Goal: Information Seeking & Learning: Learn about a topic

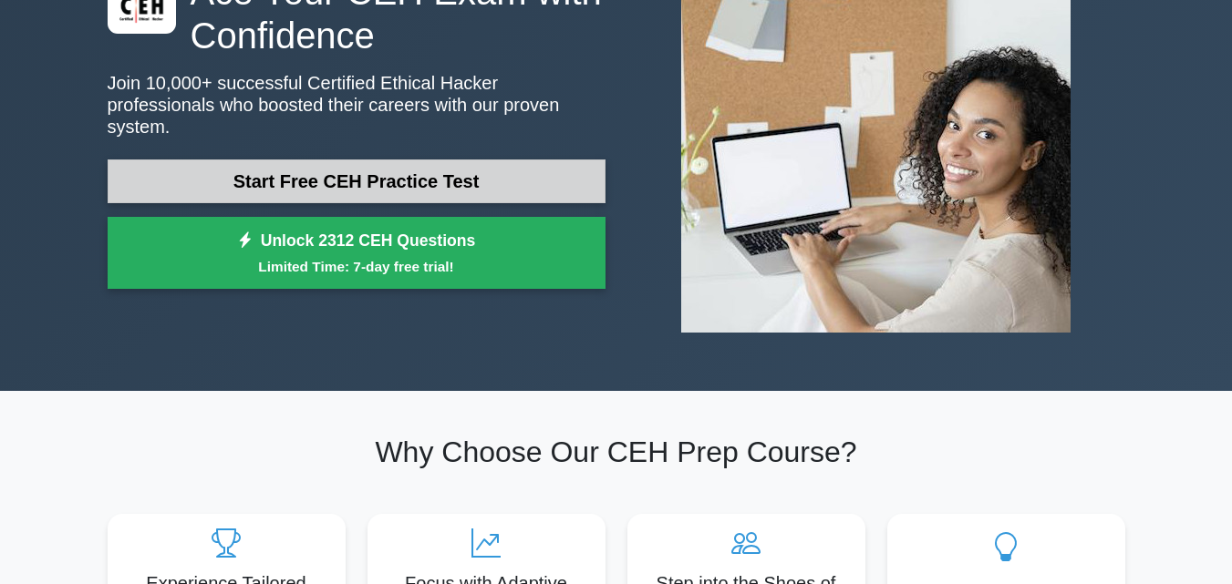
click at [383, 163] on link "Start Free CEH Practice Test" at bounding box center [357, 182] width 498 height 44
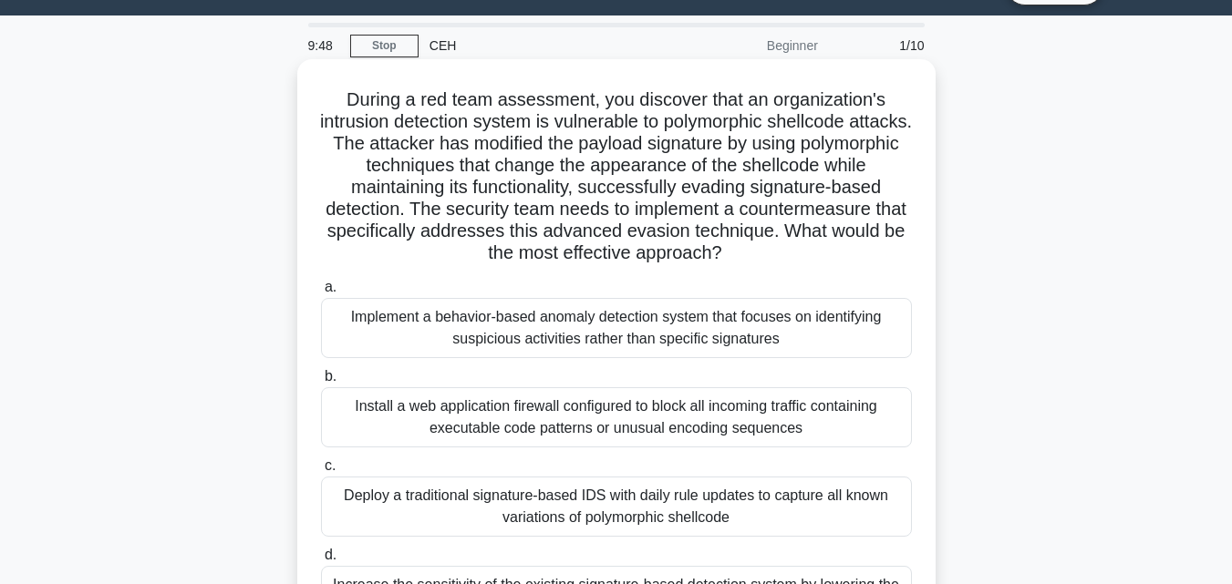
scroll to position [36, 0]
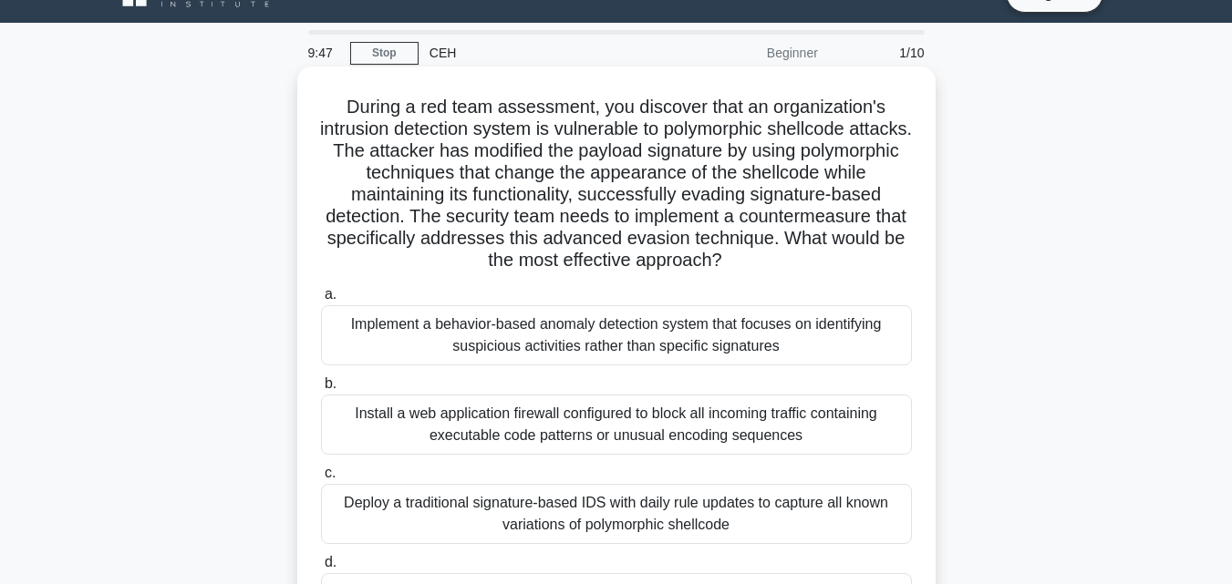
click at [639, 340] on div "Implement a behavior-based anomaly detection system that focuses on identifying…" at bounding box center [616, 335] width 591 height 60
click at [321, 301] on input "a. Implement a behavior-based anomaly detection system that focuses on identify…" at bounding box center [321, 295] width 0 height 12
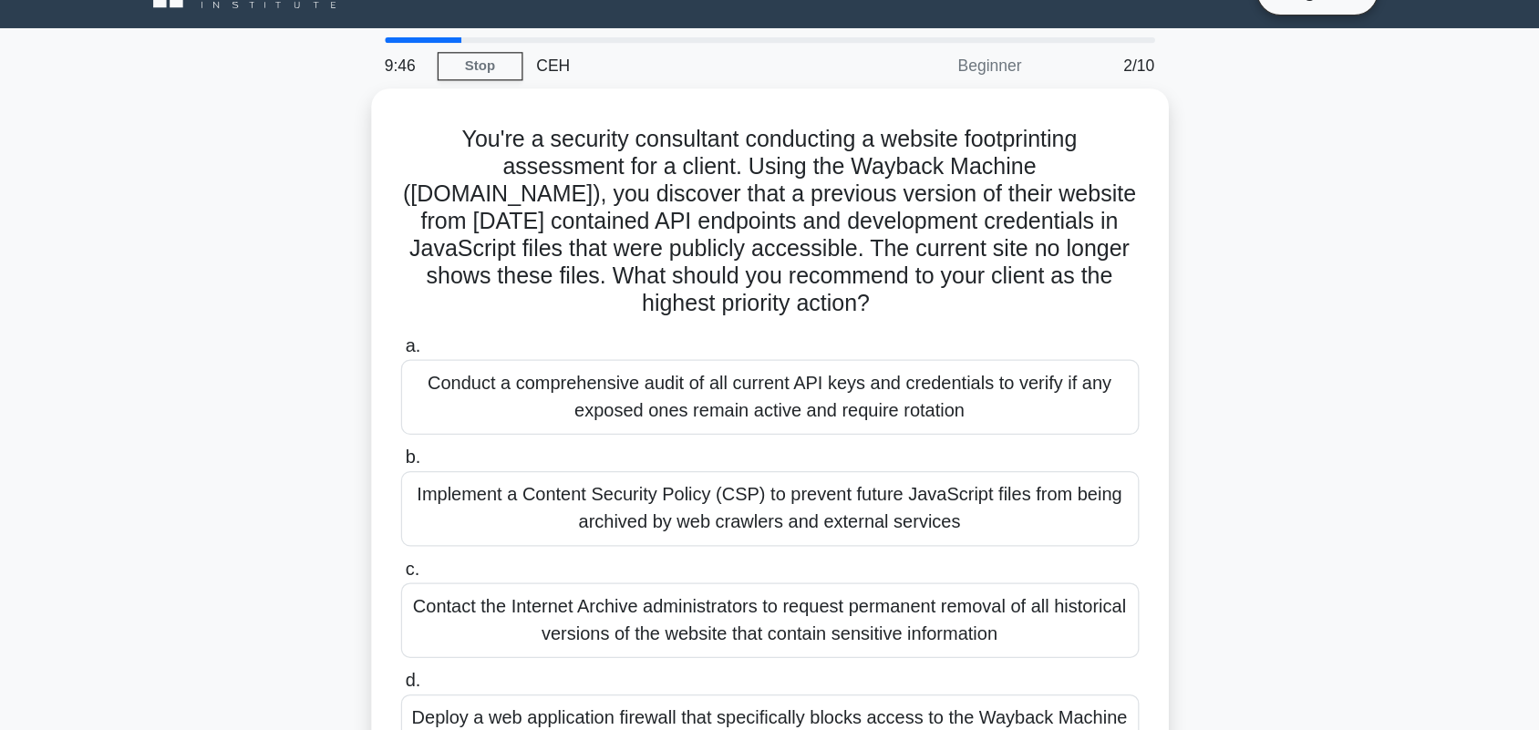
scroll to position [0, 0]
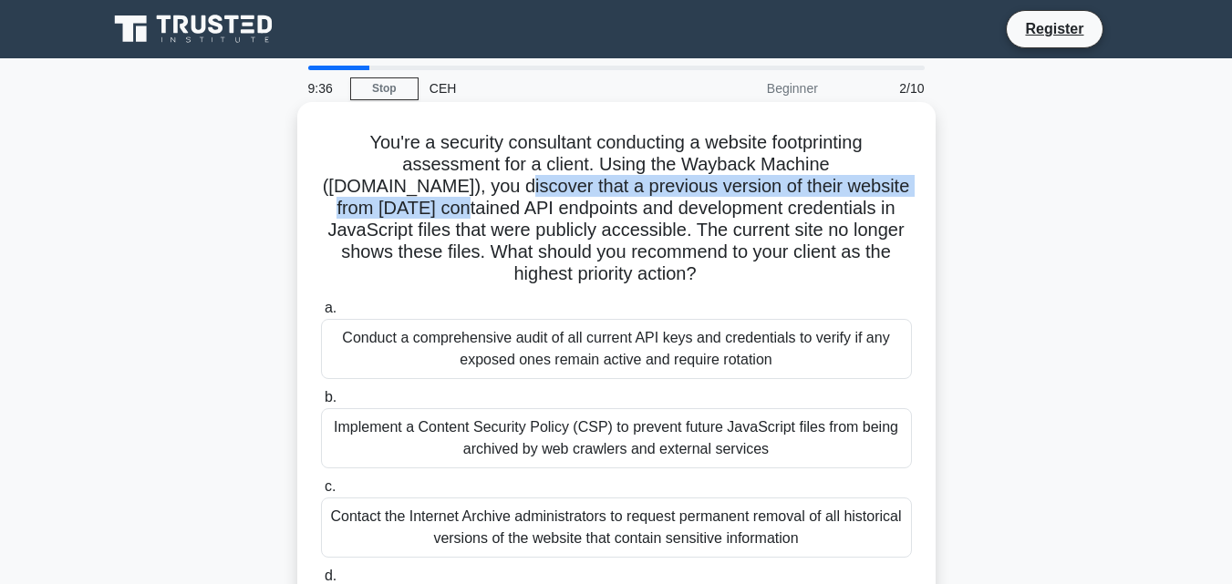
drag, startPoint x: 351, startPoint y: 183, endPoint x: 878, endPoint y: 181, distance: 526.9
click at [878, 181] on h5 "You're a security consultant conducting a website footprinting assessment for a…" at bounding box center [616, 208] width 594 height 155
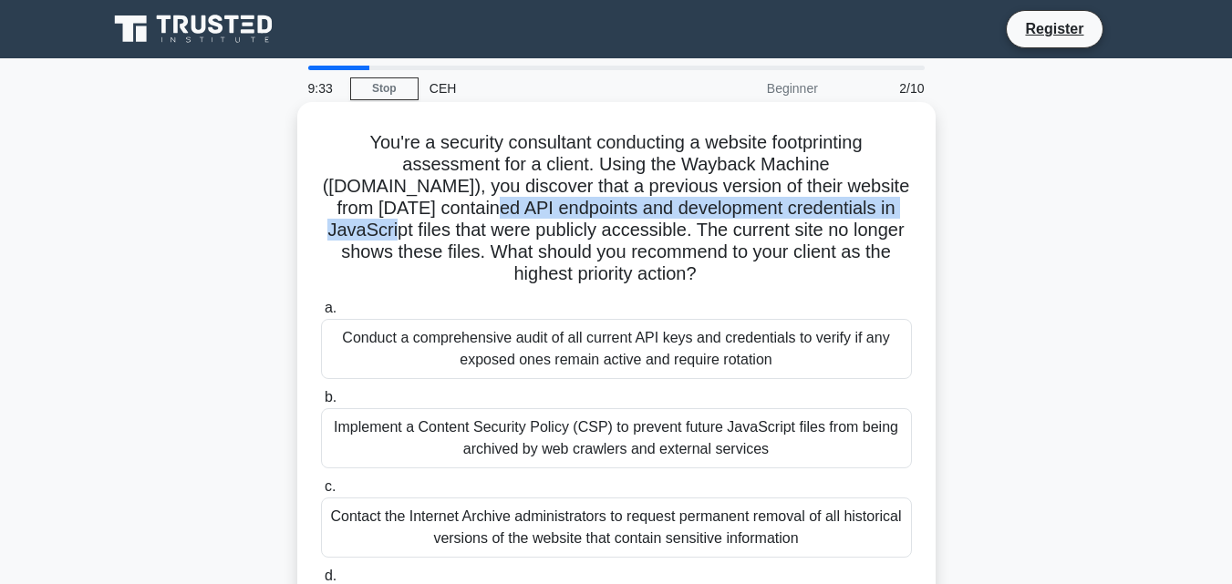
drag, startPoint x: 348, startPoint y: 217, endPoint x: 824, endPoint y: 219, distance: 475.9
click at [824, 219] on h5 "You're a security consultant conducting a website footprinting assessment for a…" at bounding box center [616, 208] width 594 height 155
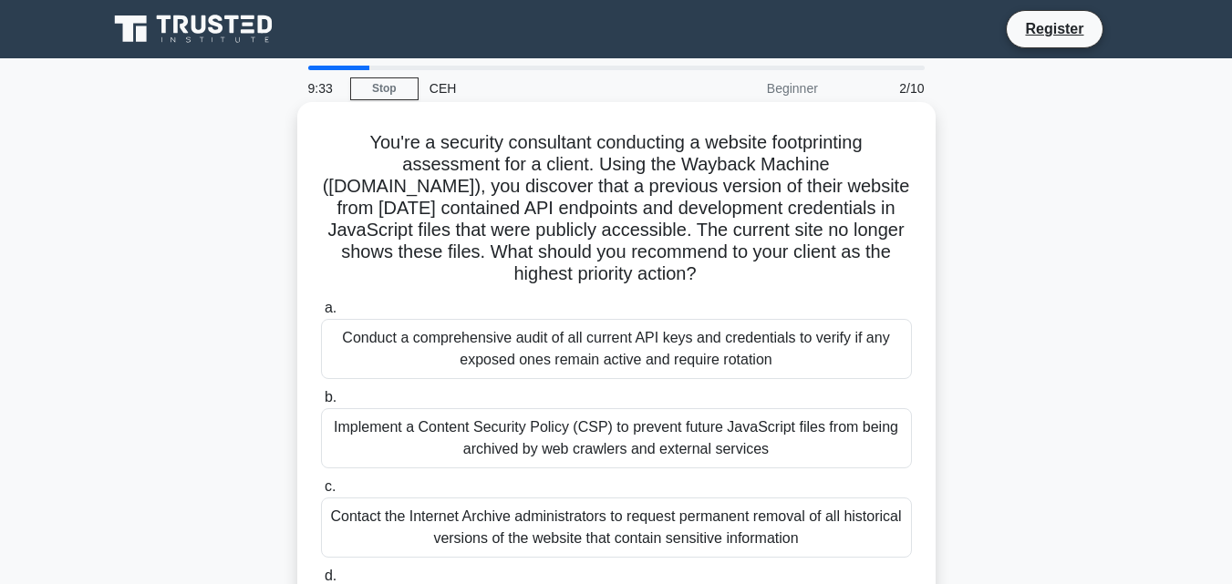
click at [698, 243] on h5 "You're a security consultant conducting a website footprinting assessment for a…" at bounding box center [616, 208] width 594 height 155
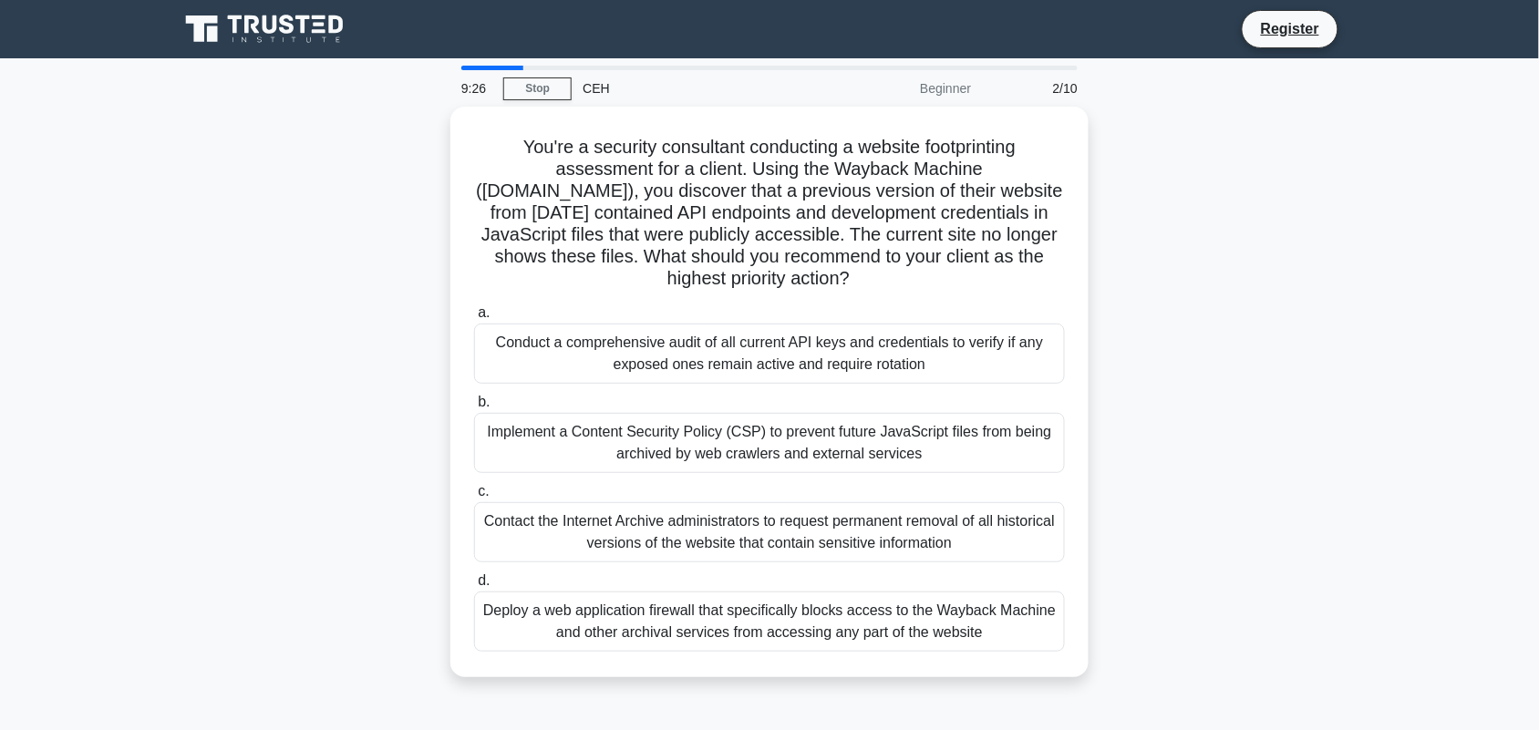
click at [1132, 304] on div "You're a security consultant conducting a website footprinting assessment for a…" at bounding box center [769, 403] width 1203 height 593
click at [1231, 175] on div "You're a security consultant conducting a website footprinting assessment for a…" at bounding box center [769, 403] width 1203 height 593
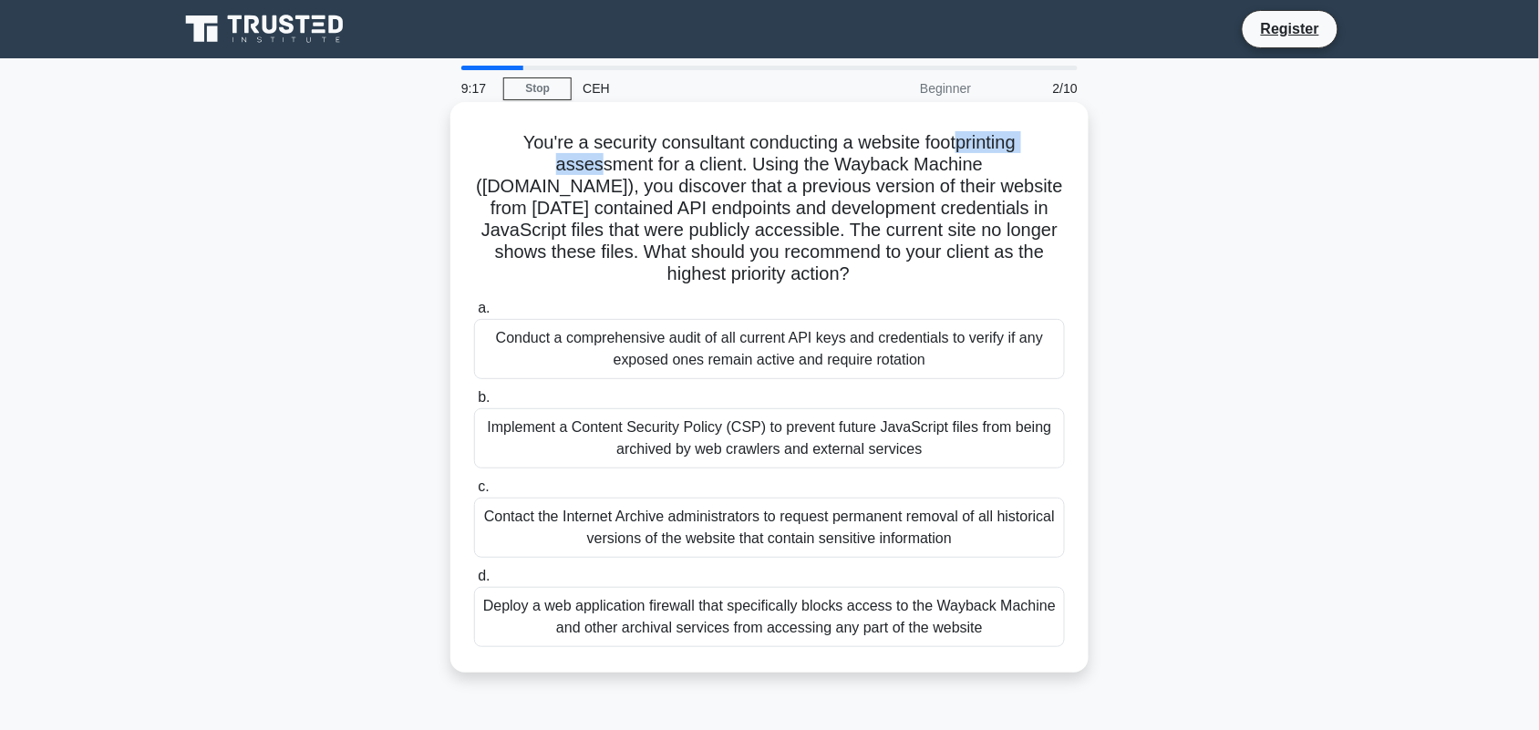
drag, startPoint x: 526, startPoint y: 158, endPoint x: 964, endPoint y: 137, distance: 439.0
click at [964, 137] on h5 "You're a security consultant conducting a website footprinting assessment for a…" at bounding box center [769, 208] width 594 height 155
click at [622, 176] on h5 "You're a security consultant conducting a website footprinting assessment for a…" at bounding box center [769, 208] width 594 height 155
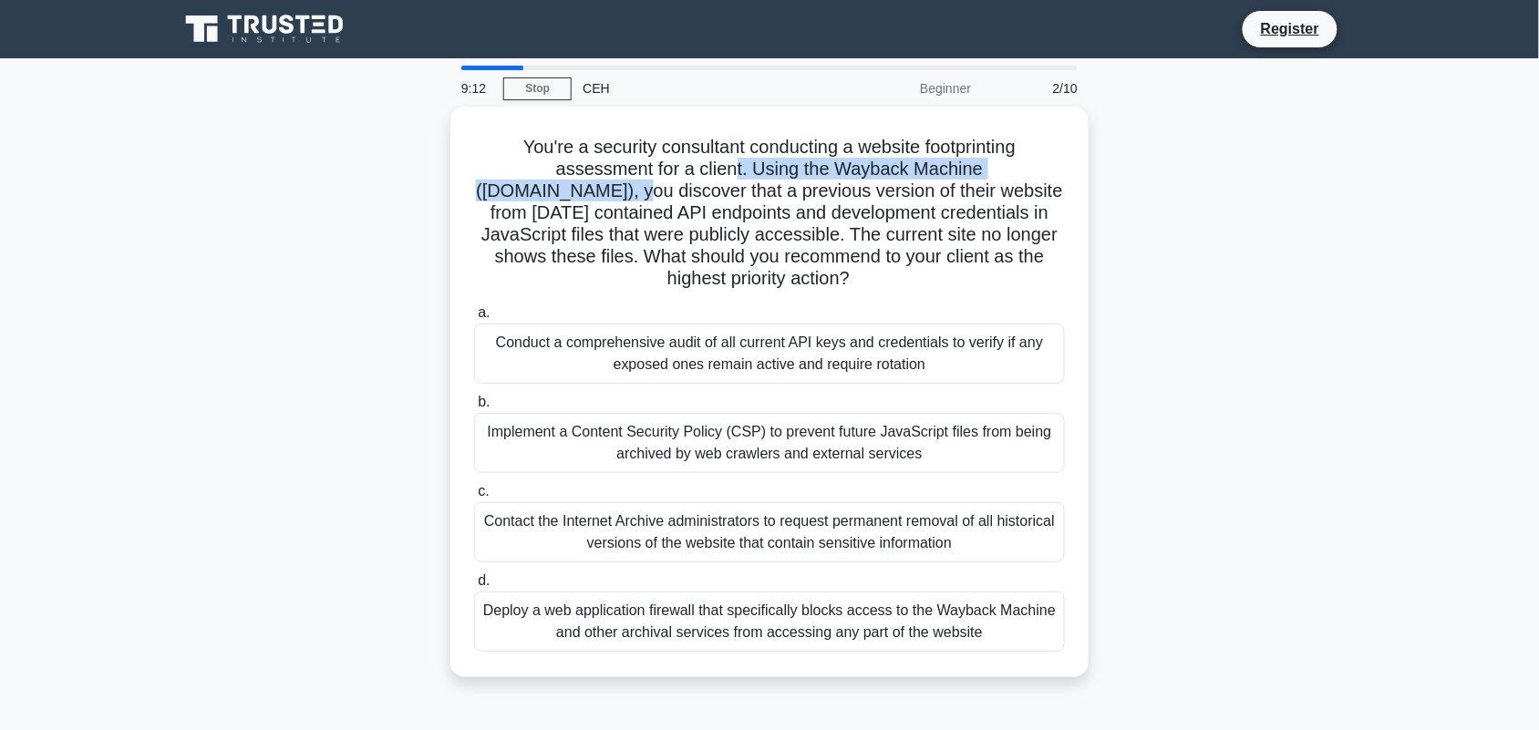
drag, startPoint x: 661, startPoint y: 176, endPoint x: 1106, endPoint y: 160, distance: 445.1
click at [1106, 160] on div "You're a security consultant conducting a website footprinting assessment for a…" at bounding box center [769, 403] width 1203 height 593
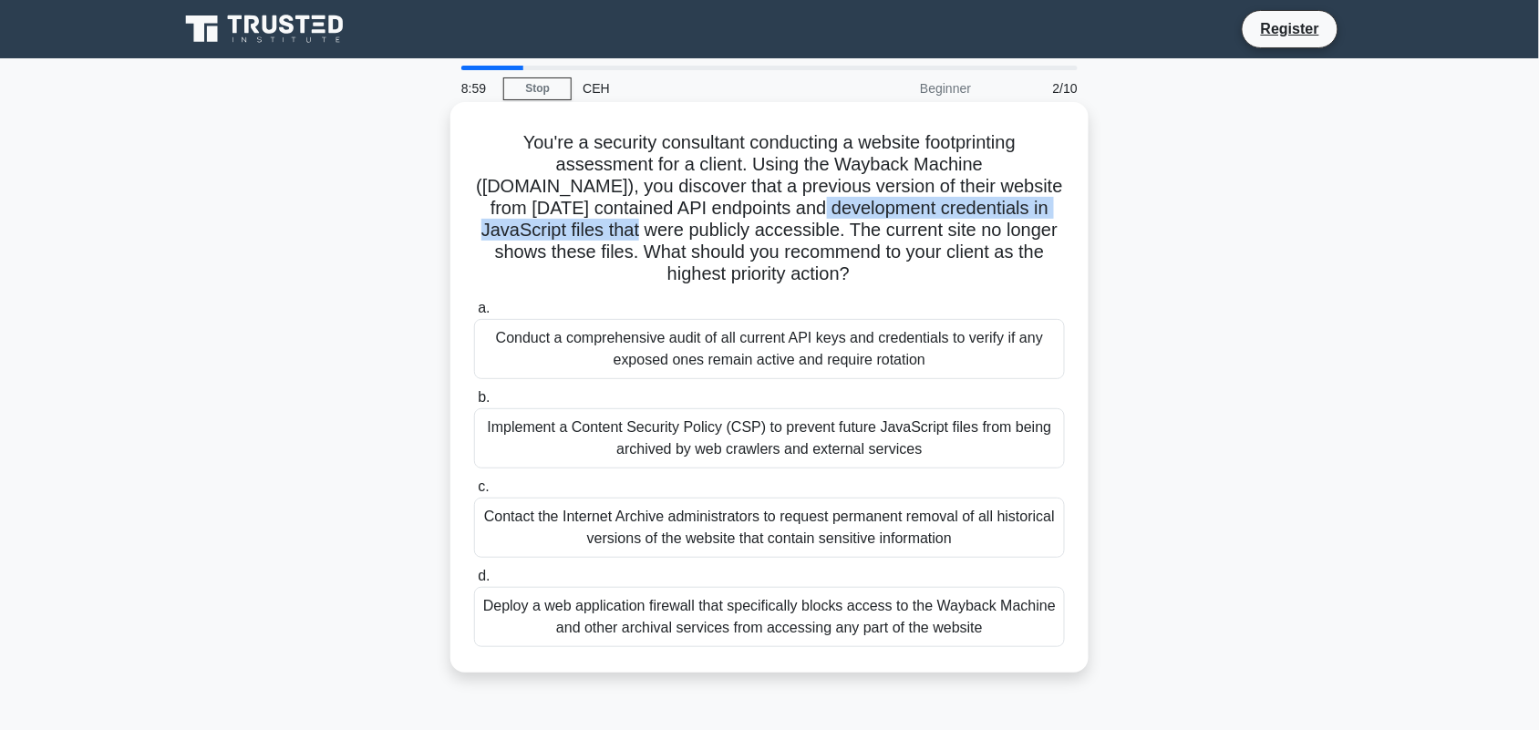
drag, startPoint x: 517, startPoint y: 230, endPoint x: 681, endPoint y: 215, distance: 164.7
click at [681, 215] on h5 "You're a security consultant conducting a website footprinting assessment for a…" at bounding box center [769, 208] width 594 height 155
click at [1023, 224] on h5 "You're a security consultant conducting a website footprinting assessment for a…" at bounding box center [769, 208] width 594 height 155
click at [862, 352] on div "Conduct a comprehensive audit of all current API keys and credentials to verify…" at bounding box center [769, 349] width 591 height 60
click at [474, 315] on input "a. Conduct a comprehensive audit of all current API keys and credentials to ver…" at bounding box center [474, 309] width 0 height 12
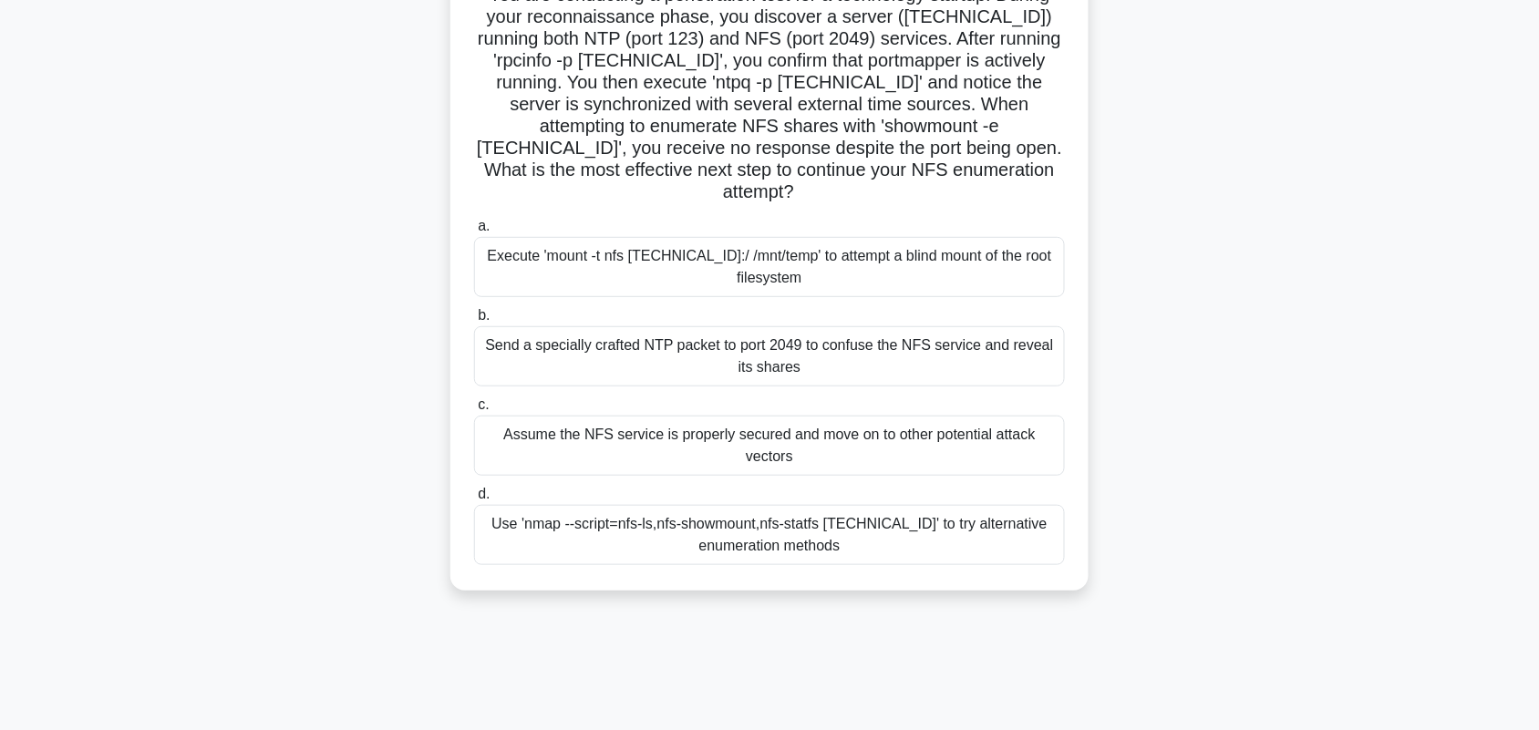
scroll to position [26, 0]
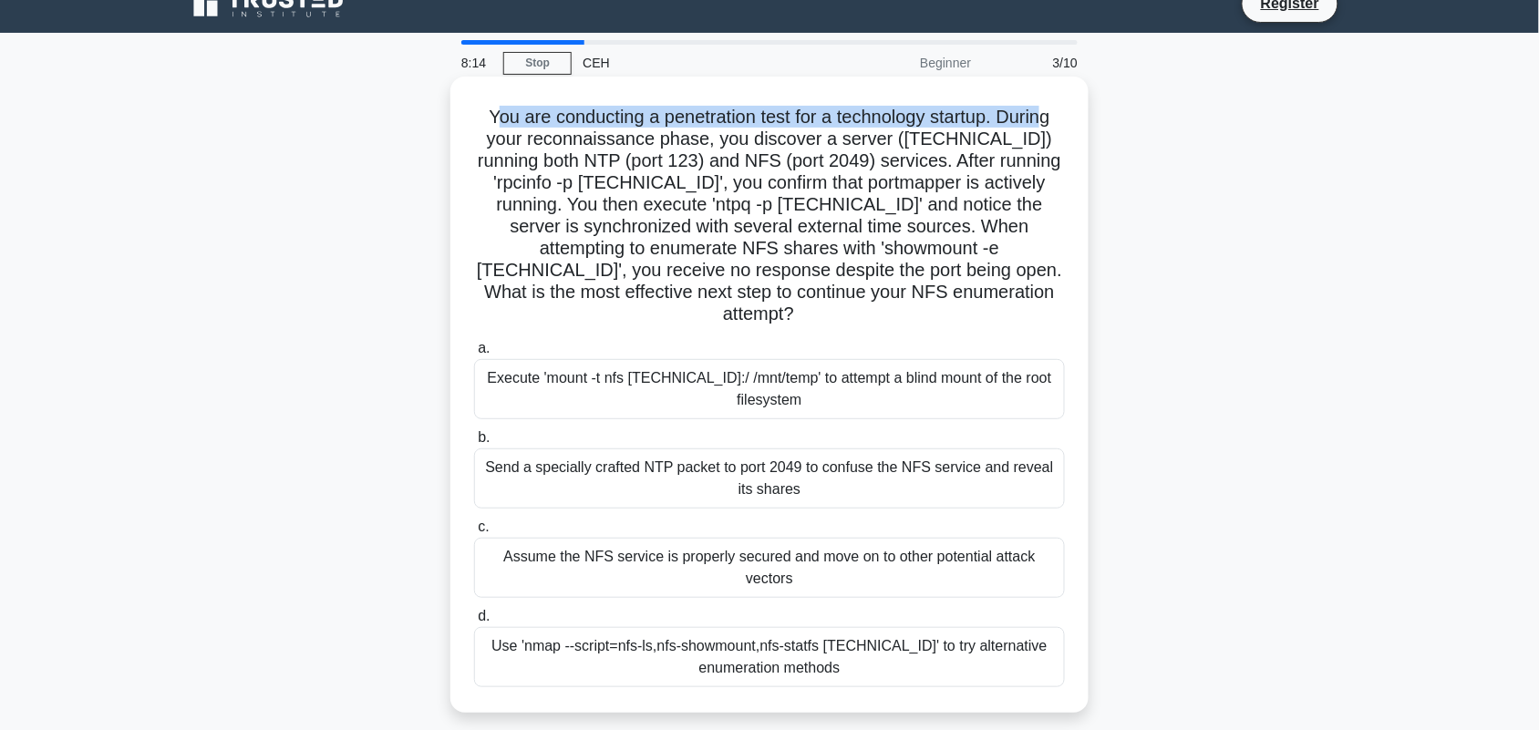
drag, startPoint x: 489, startPoint y: 123, endPoint x: 1051, endPoint y: 126, distance: 562.5
click at [1051, 126] on h5 "You are conducting a penetration test for a technology startup. During your rec…" at bounding box center [769, 216] width 594 height 221
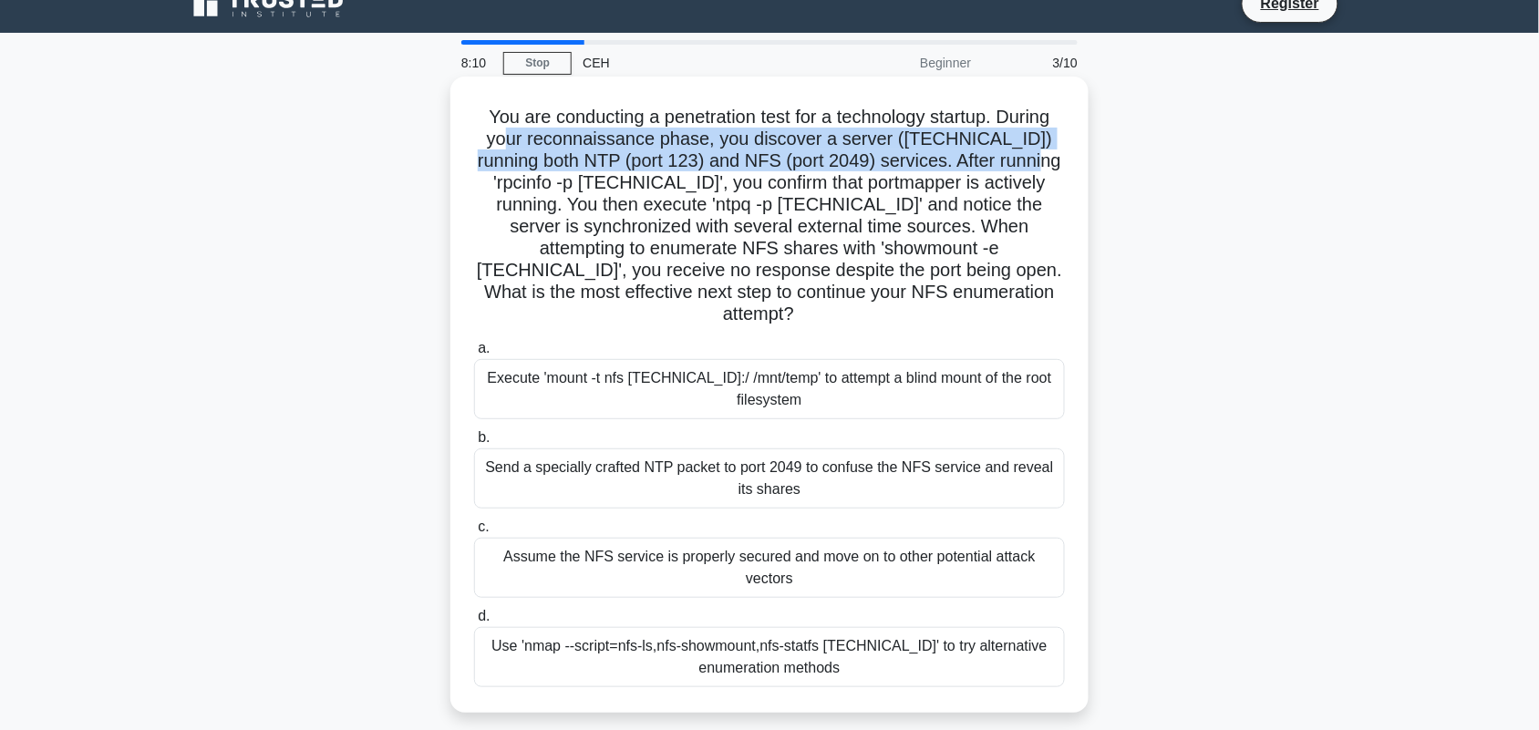
drag, startPoint x: 499, startPoint y: 138, endPoint x: 1067, endPoint y: 149, distance: 568.9
click at [1067, 149] on div "You are conducting a penetration test for a technology startup. During your rec…" at bounding box center [770, 395] width 624 height 622
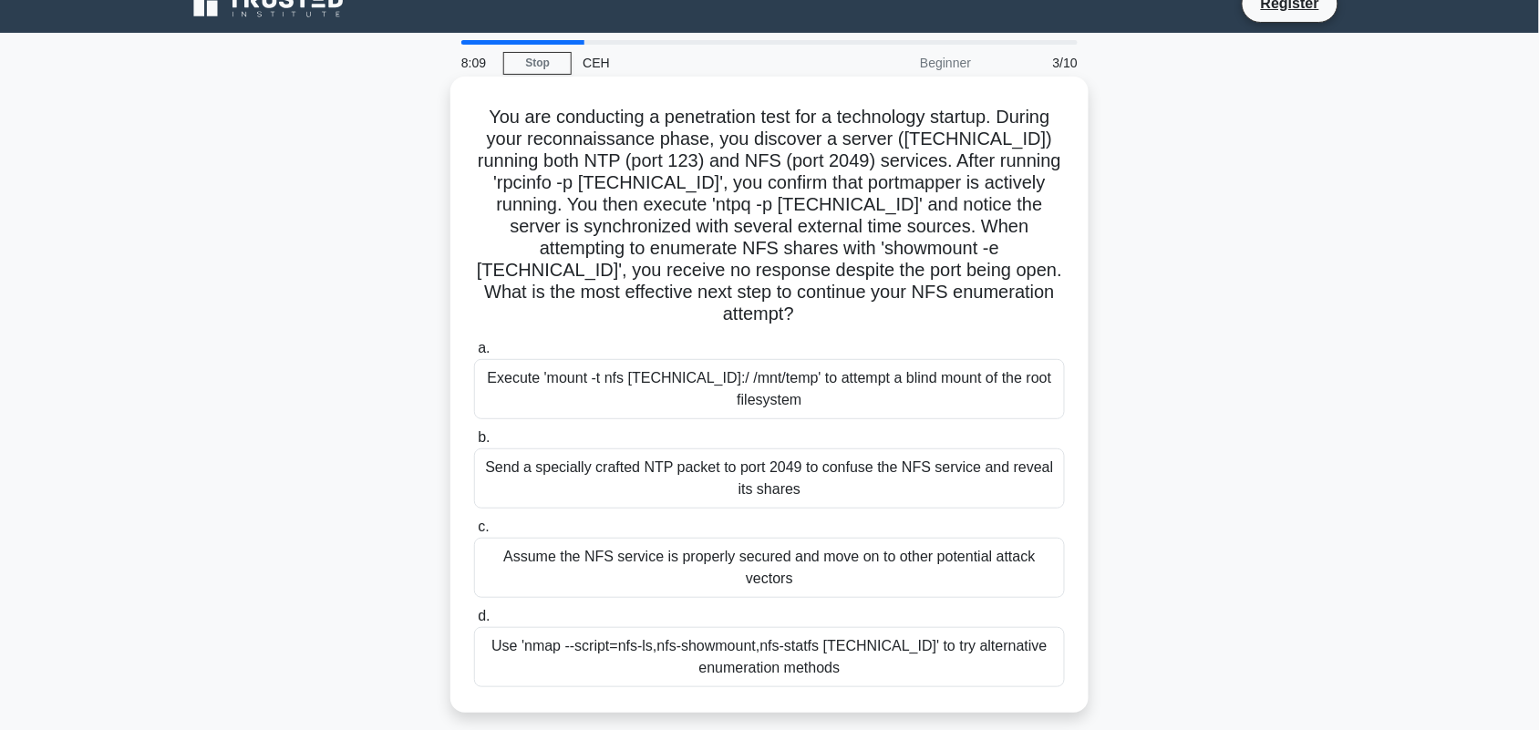
click at [690, 220] on h5 "You are conducting a penetration test for a technology startup. During your rec…" at bounding box center [769, 216] width 594 height 221
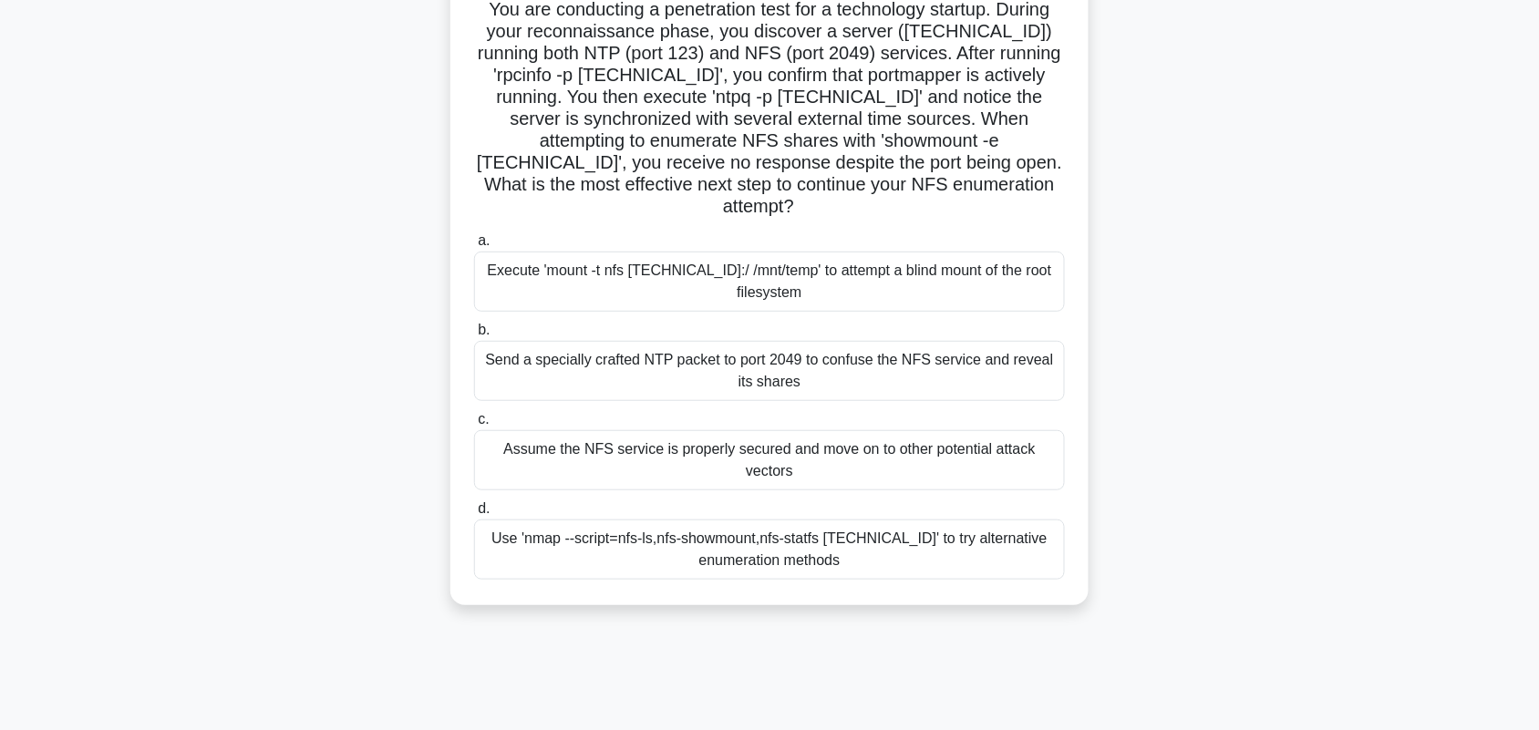
scroll to position [228, 0]
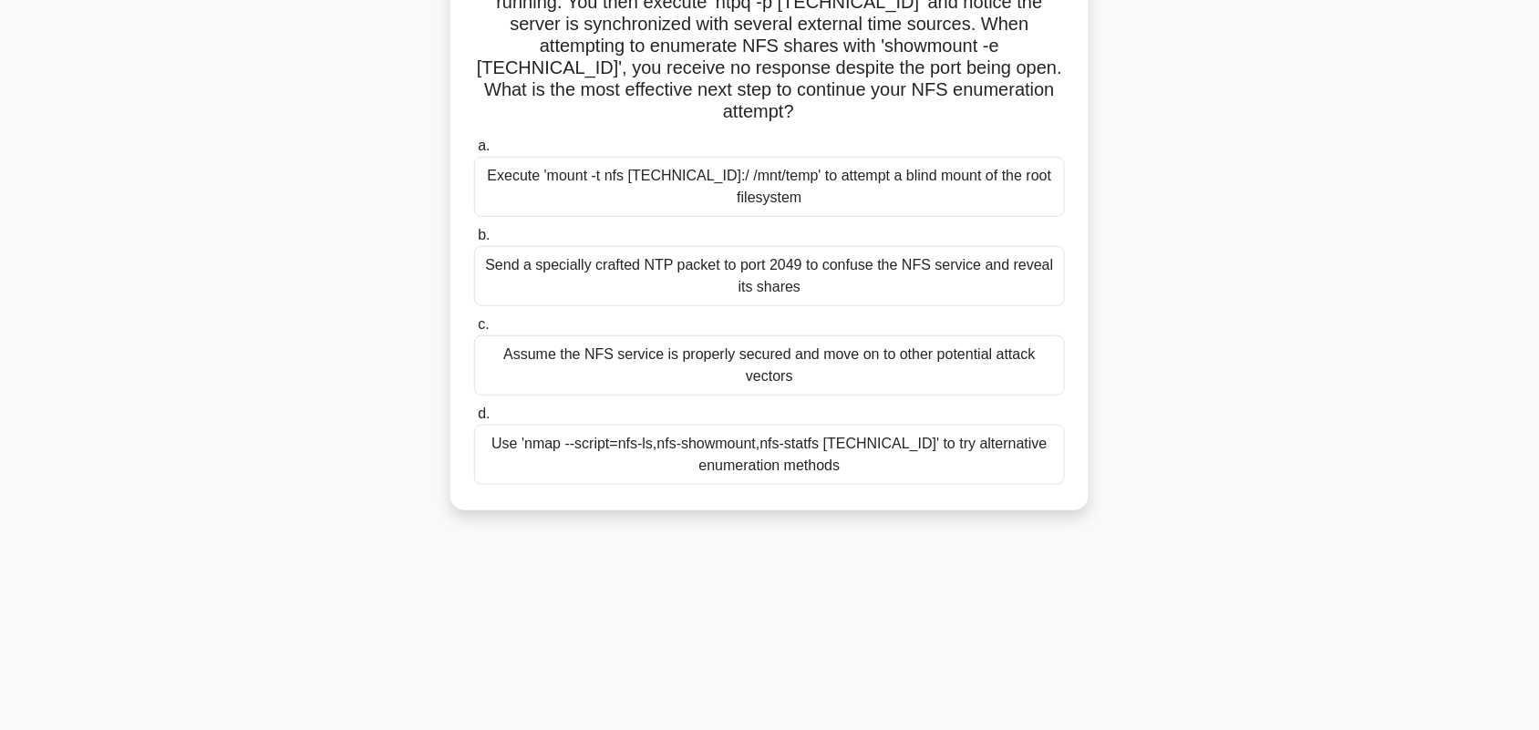
click at [615, 425] on div "Use 'nmap --script=nfs-ls,nfs-showmount,nfs-statfs 192.168.5.20' to try alterna…" at bounding box center [769, 455] width 591 height 60
click at [474, 415] on input "d. Use 'nmap --script=nfs-ls,nfs-showmount,nfs-statfs 192.168.5.20' to try alte…" at bounding box center [474, 414] width 0 height 12
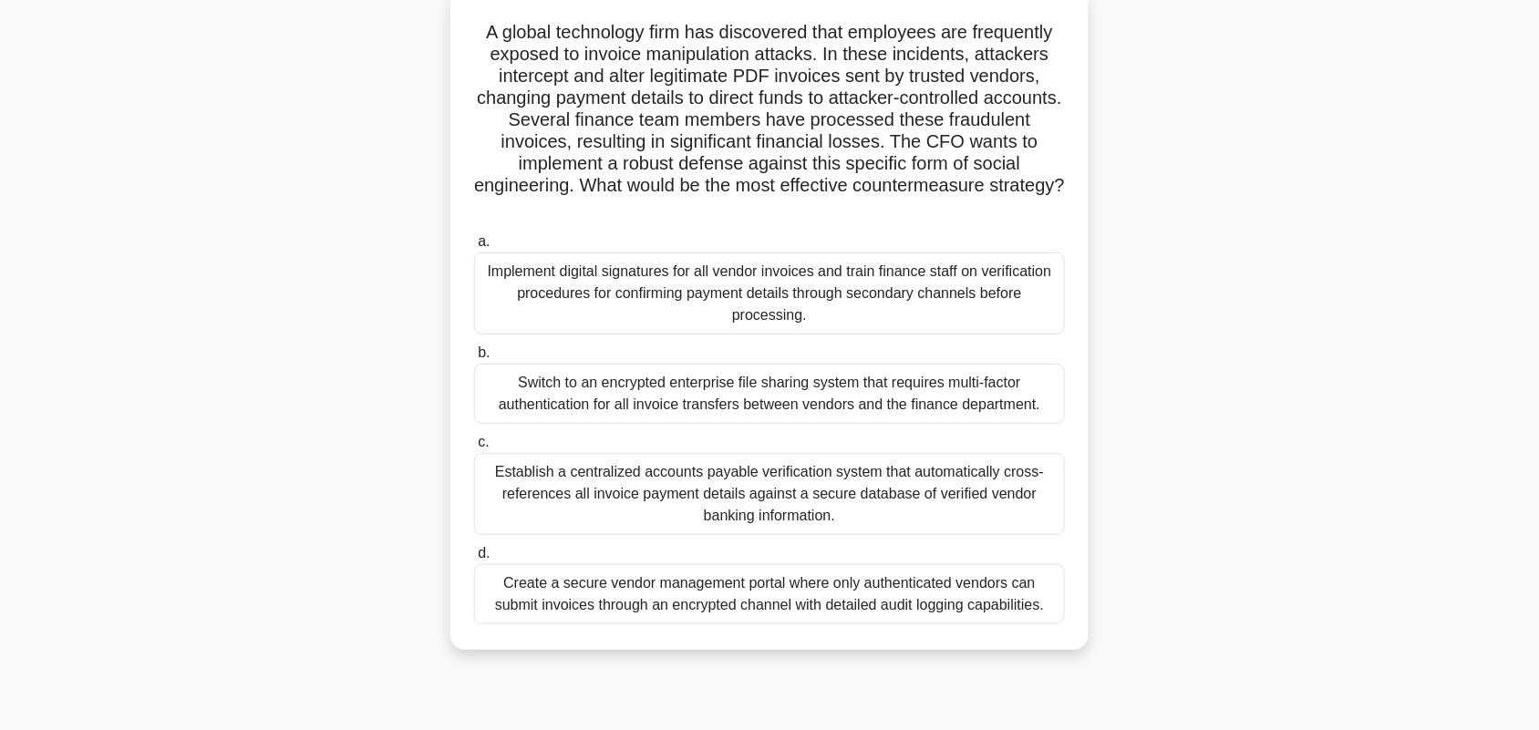
scroll to position [0, 0]
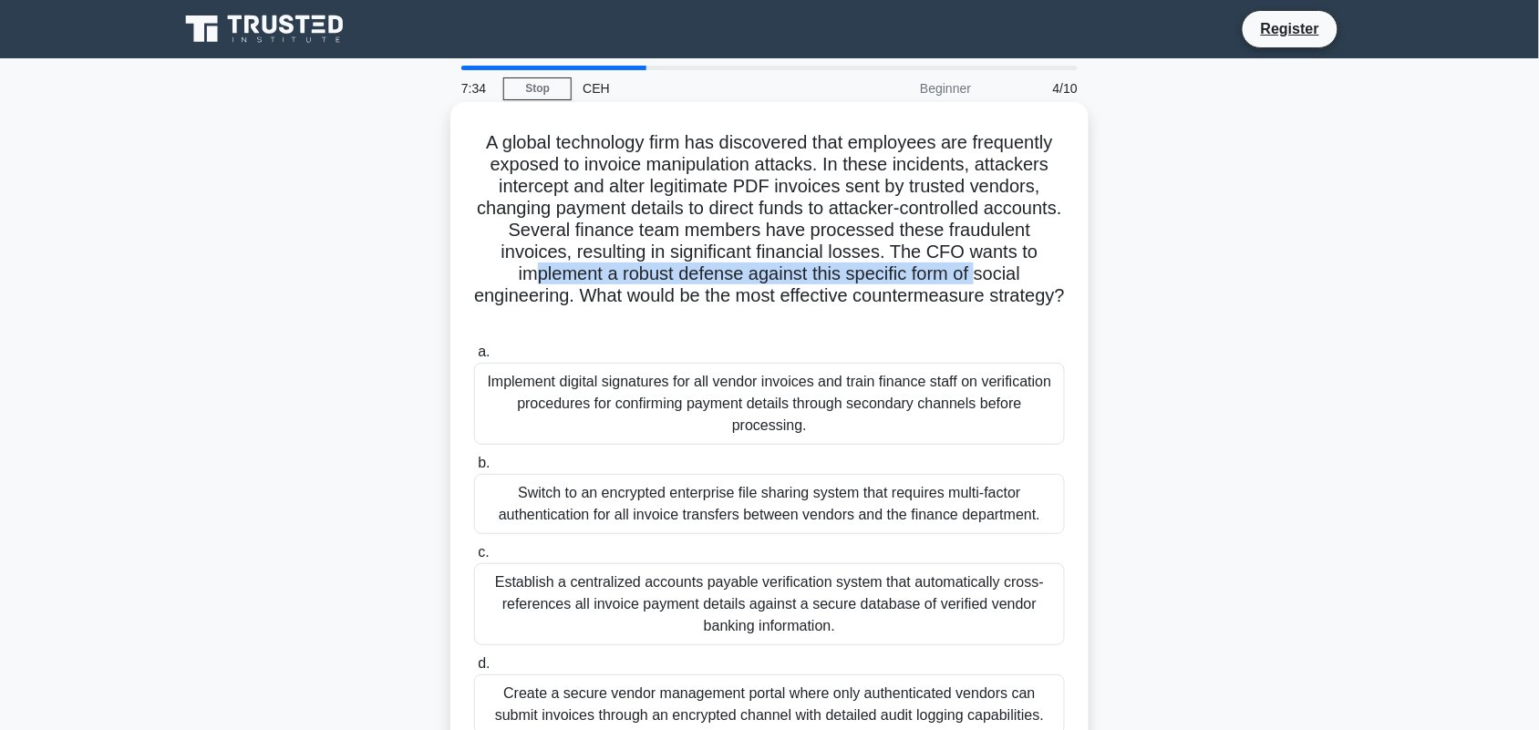
drag, startPoint x: 562, startPoint y: 281, endPoint x: 1019, endPoint y: 279, distance: 456.7
click at [1019, 279] on h5 "A global technology firm has discovered that employees are frequently exposed t…" at bounding box center [769, 230] width 594 height 199
click at [1077, 381] on div "A global technology firm has discovered that employees are frequently exposed t…" at bounding box center [770, 431] width 624 height 644
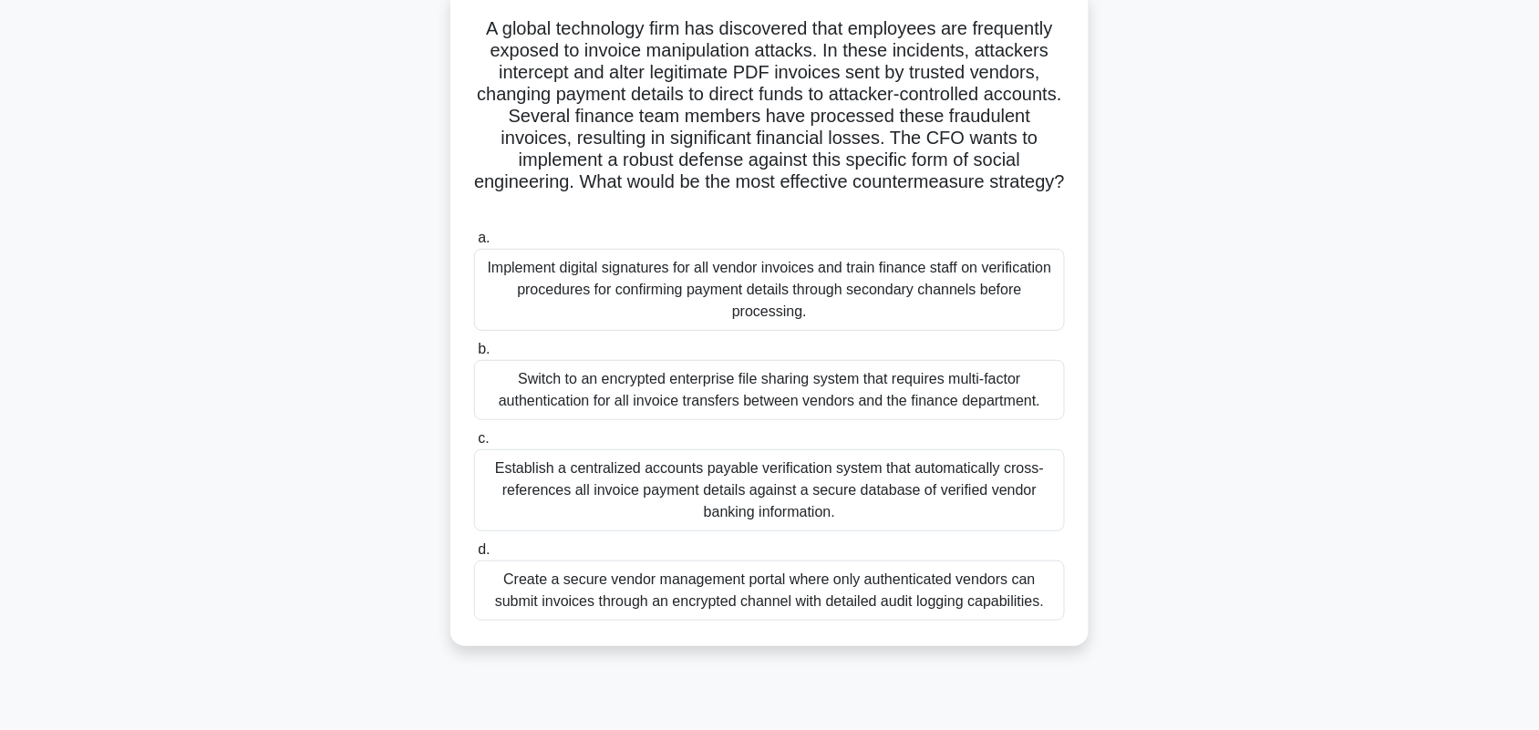
click at [614, 275] on div "Implement digital signatures for all vendor invoices and train finance staff on…" at bounding box center [769, 290] width 591 height 82
click at [474, 244] on input "a. Implement digital signatures for all vendor invoices and train finance staff…" at bounding box center [474, 238] width 0 height 12
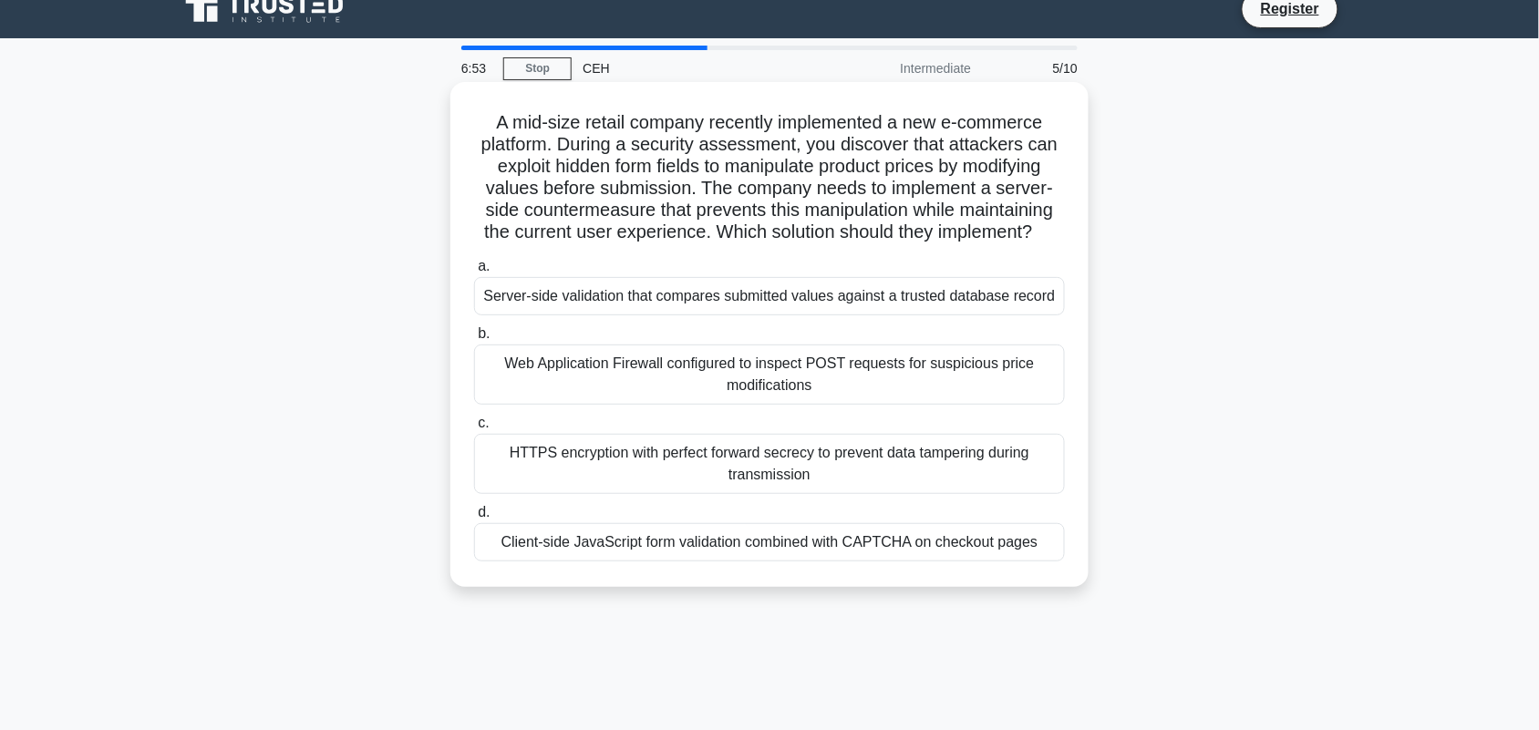
scroll to position [0, 0]
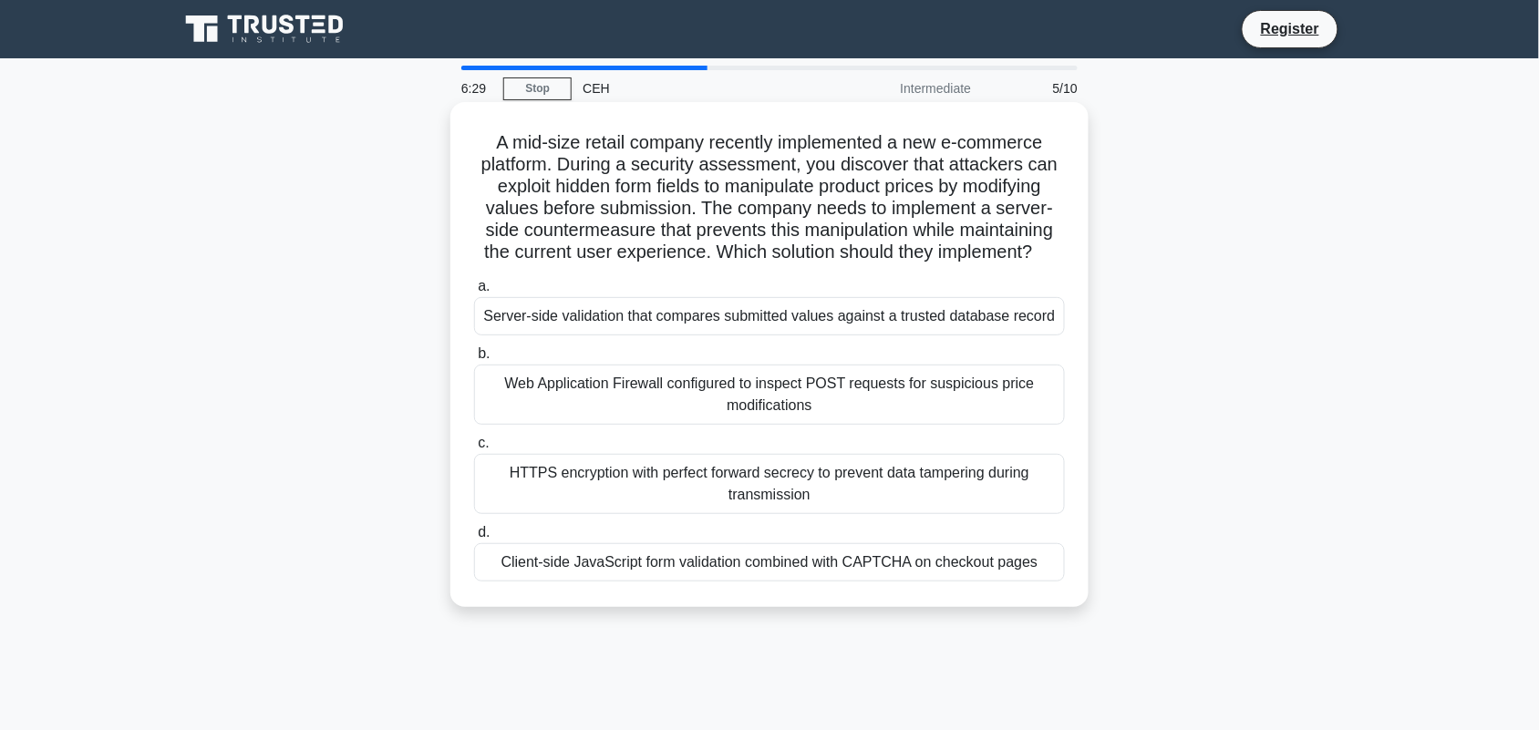
click at [864, 319] on div "Server-side validation that compares submitted values against a trusted databas…" at bounding box center [769, 316] width 591 height 38
click at [474, 293] on input "a. Server-side validation that compares submitted values against a trusted data…" at bounding box center [474, 287] width 0 height 12
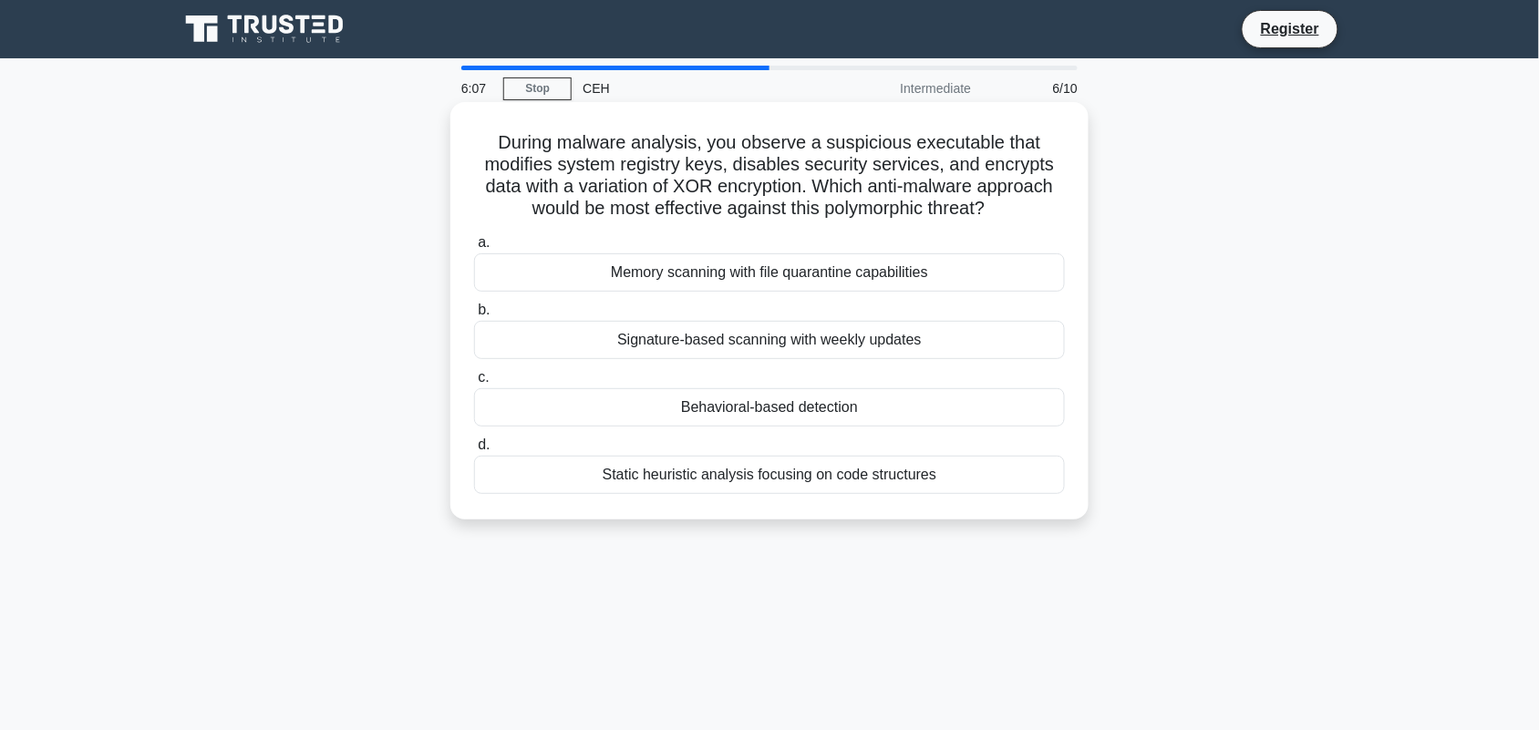
click at [867, 403] on div "Behavioral-based detection" at bounding box center [769, 407] width 591 height 38
click at [474, 384] on input "c. Behavioral-based detection" at bounding box center [474, 378] width 0 height 12
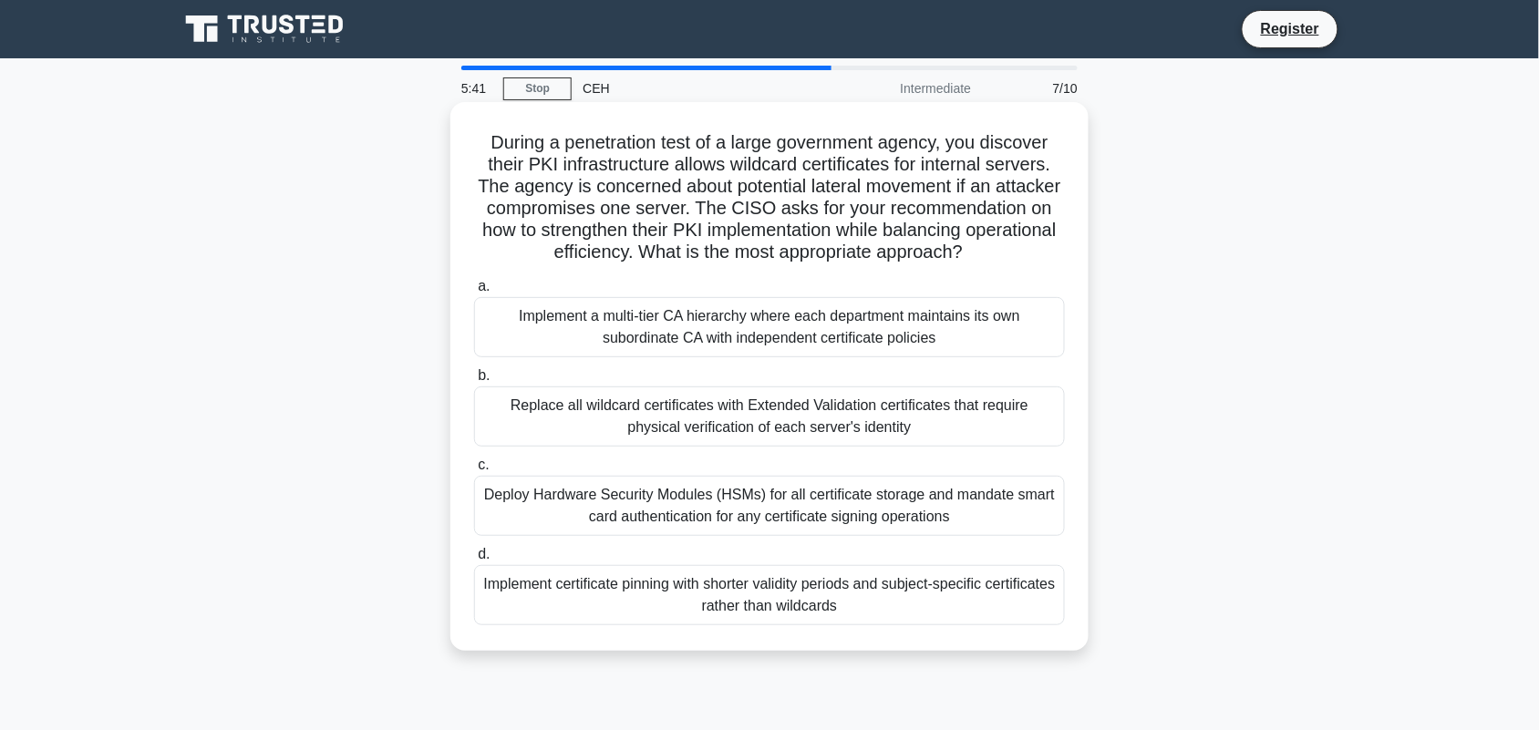
click at [872, 583] on div "Implement certificate pinning with shorter validity periods and subject-specifi…" at bounding box center [769, 595] width 591 height 60
click at [474, 561] on input "d. Implement certificate pinning with shorter validity periods and subject-spec…" at bounding box center [474, 555] width 0 height 12
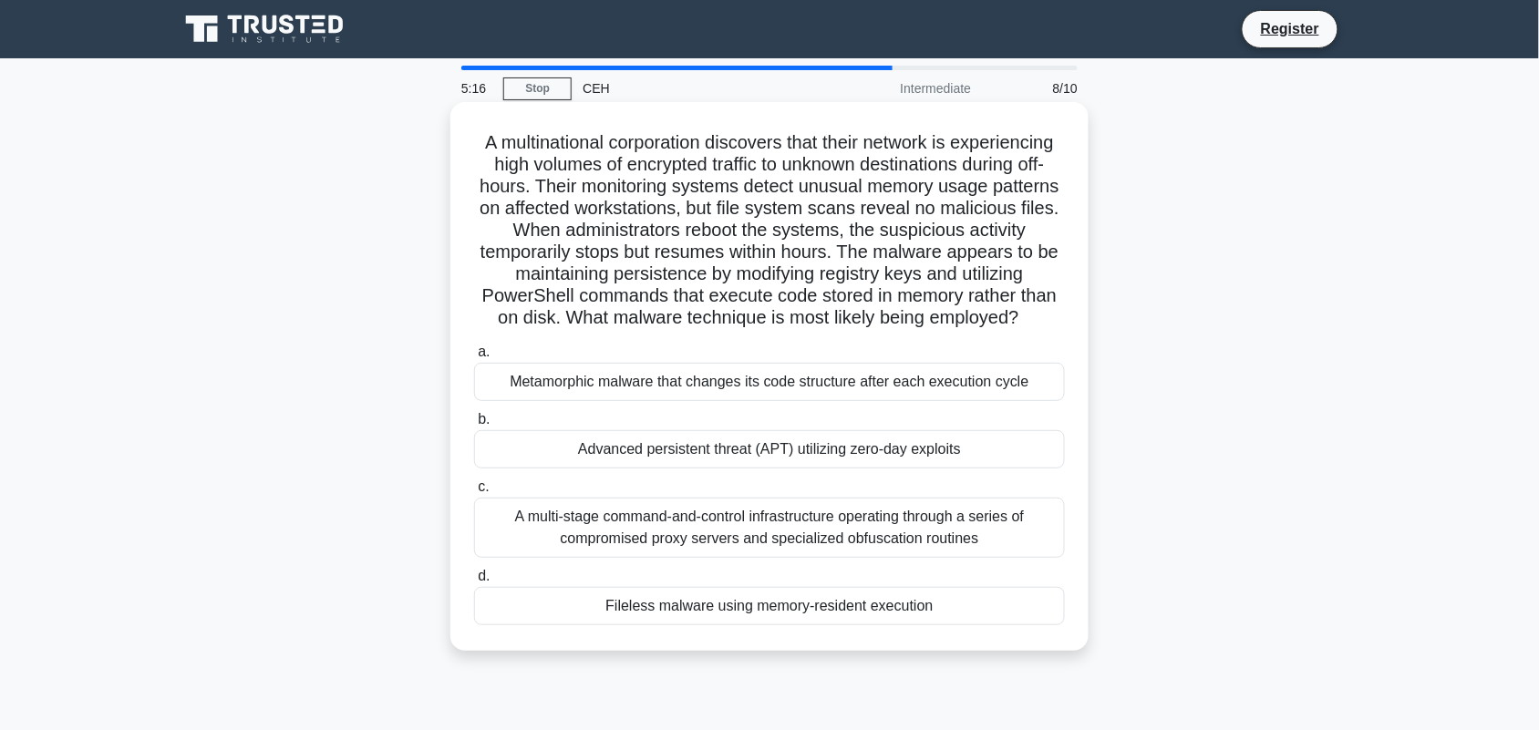
click at [875, 583] on div "Fileless malware using memory-resident execution" at bounding box center [769, 606] width 591 height 38
click at [474, 583] on input "d. Fileless malware using memory-resident execution" at bounding box center [474, 577] width 0 height 12
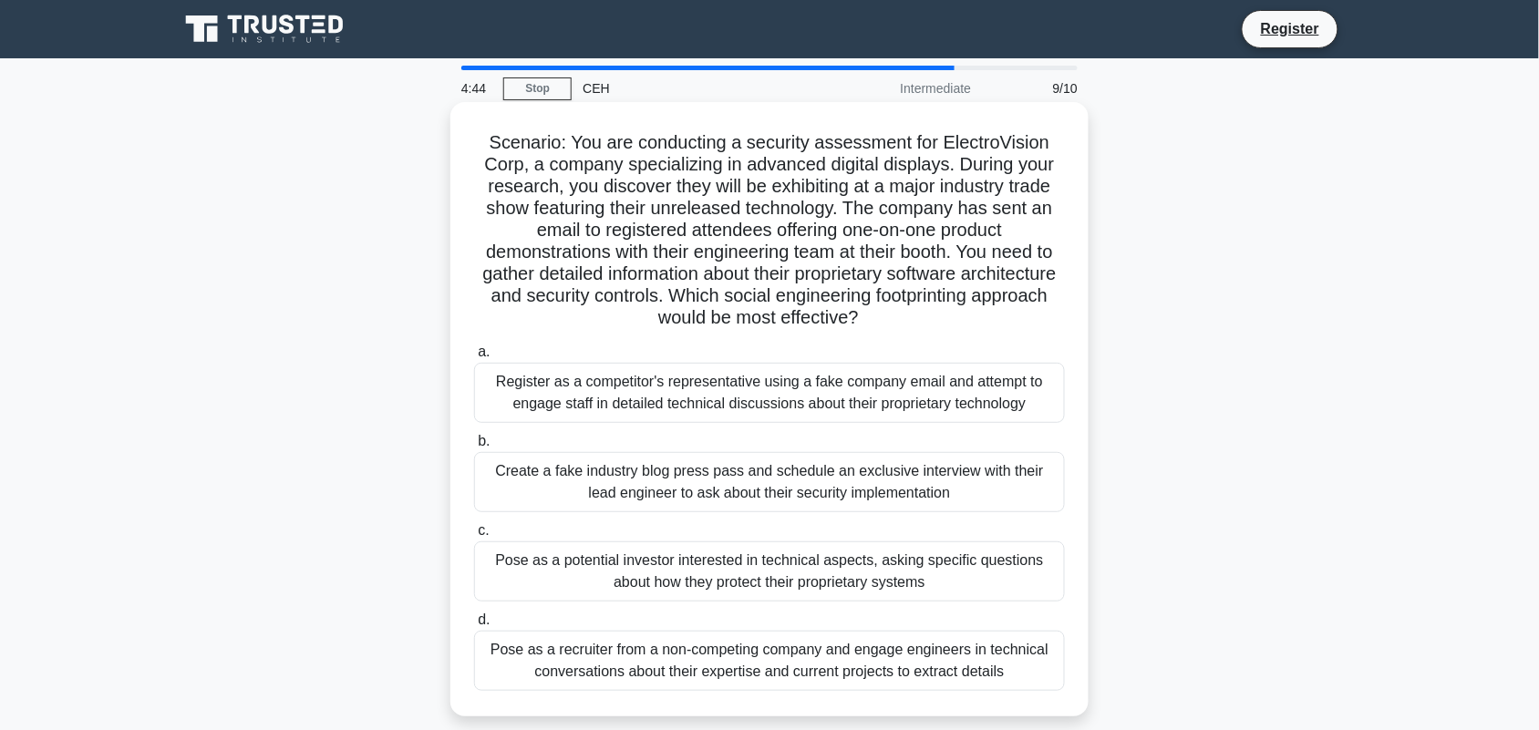
click at [630, 583] on div "Pose as a recruiter from a non-competing company and engage engineers in techni…" at bounding box center [769, 661] width 591 height 60
click at [474, 583] on input "d. Pose as a recruiter from a non-competing company and engage engineers in tec…" at bounding box center [474, 620] width 0 height 12
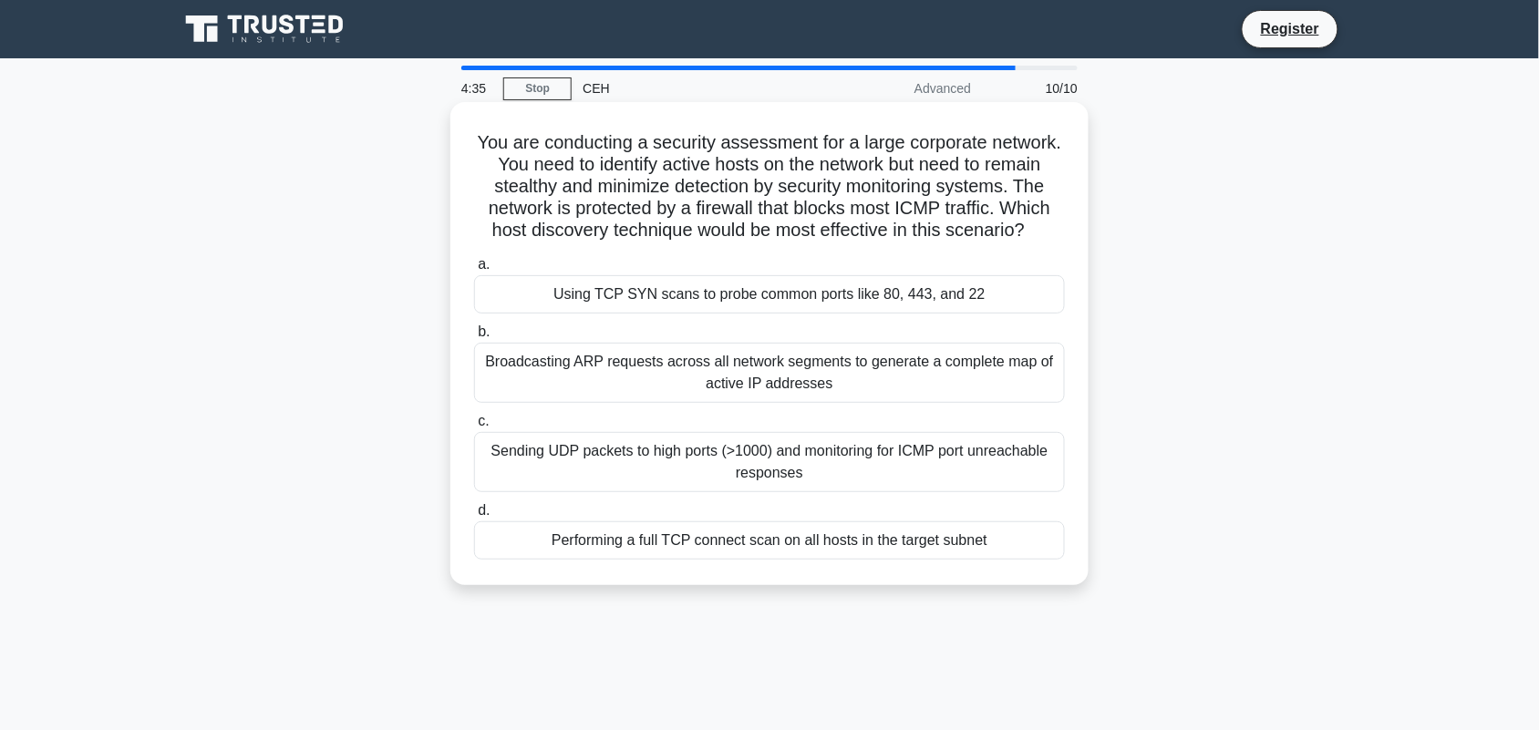
click at [562, 560] on div "Performing a full TCP connect scan on all hosts in the target subnet" at bounding box center [769, 540] width 591 height 38
click at [474, 517] on input "d. Performing a full TCP connect scan on all hosts in the target subnet" at bounding box center [474, 511] width 0 height 12
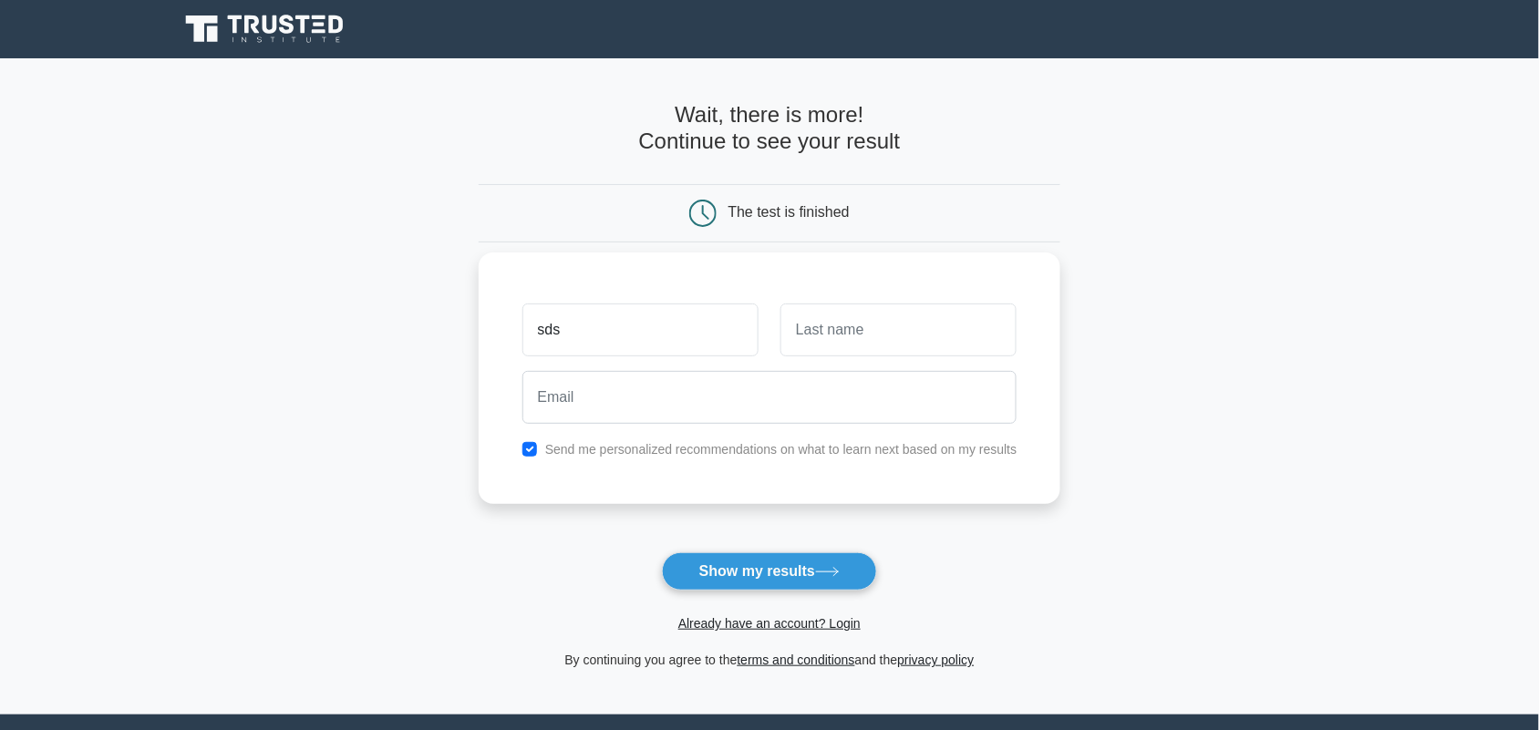
type input "sds"
click at [919, 328] on input "text" at bounding box center [898, 330] width 236 height 53
type input "dsd"
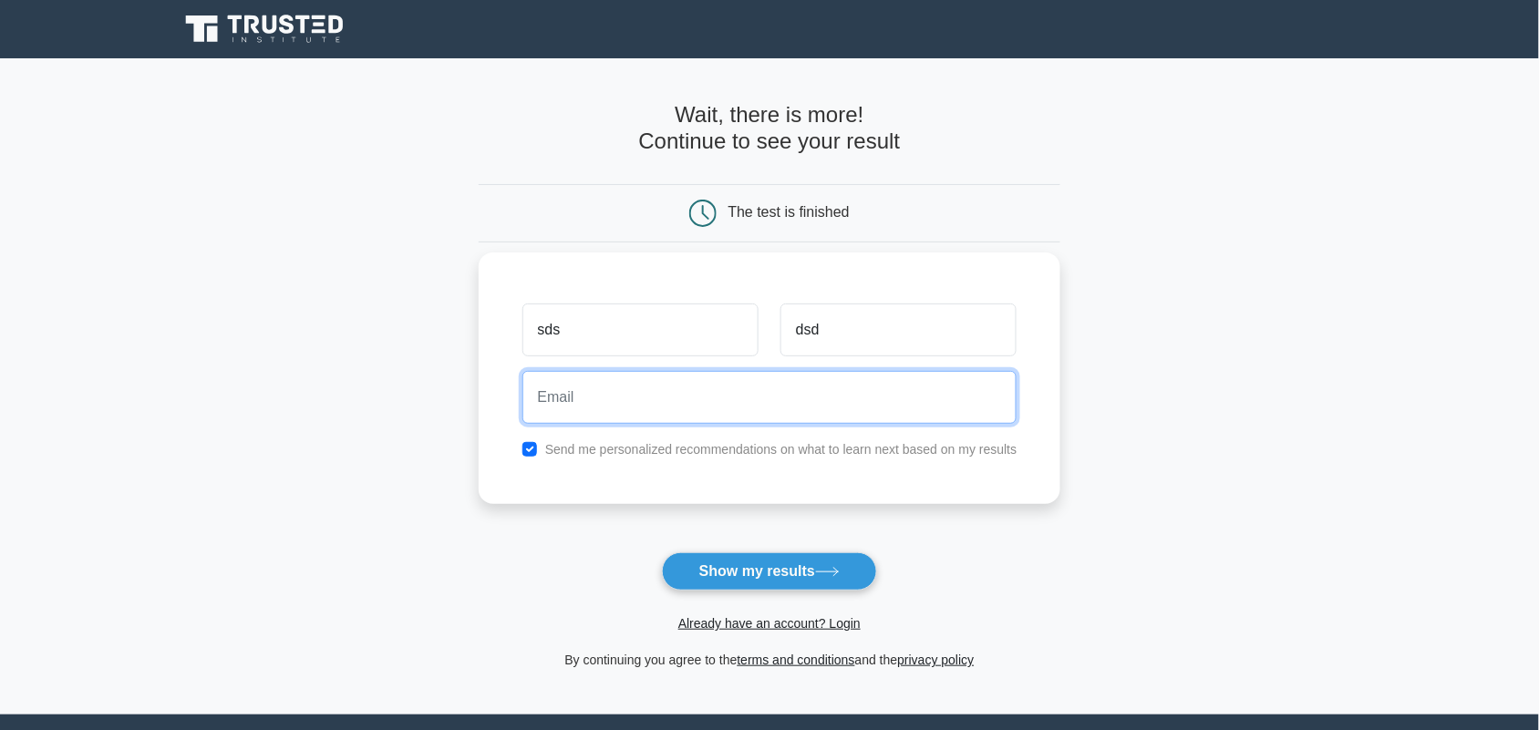
click at [745, 410] on input "email" at bounding box center [769, 397] width 495 height 53
paste input "cacowoc526@namestal.com"
type input "cacowoc526@namestal.com"
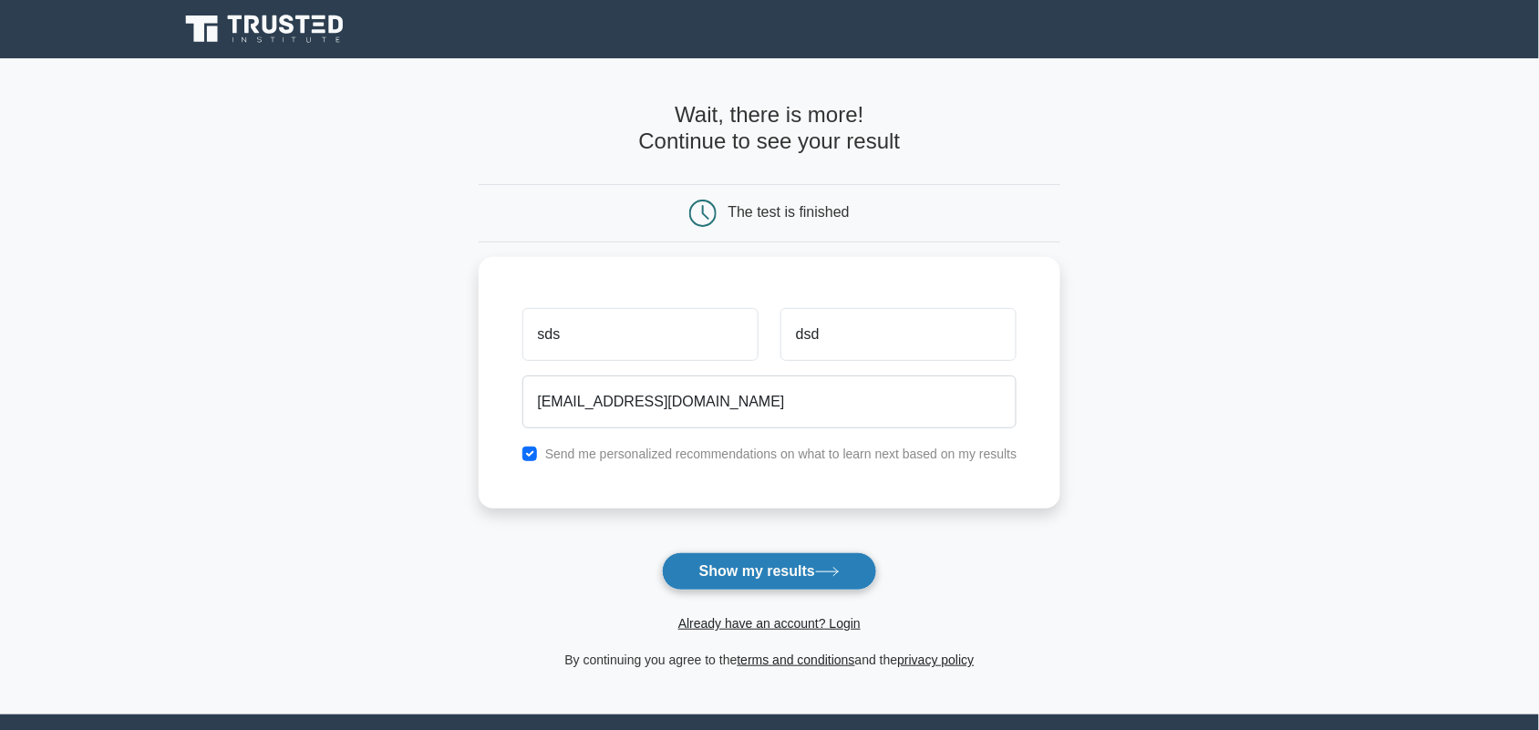
click at [796, 574] on button "Show my results" at bounding box center [769, 571] width 215 height 38
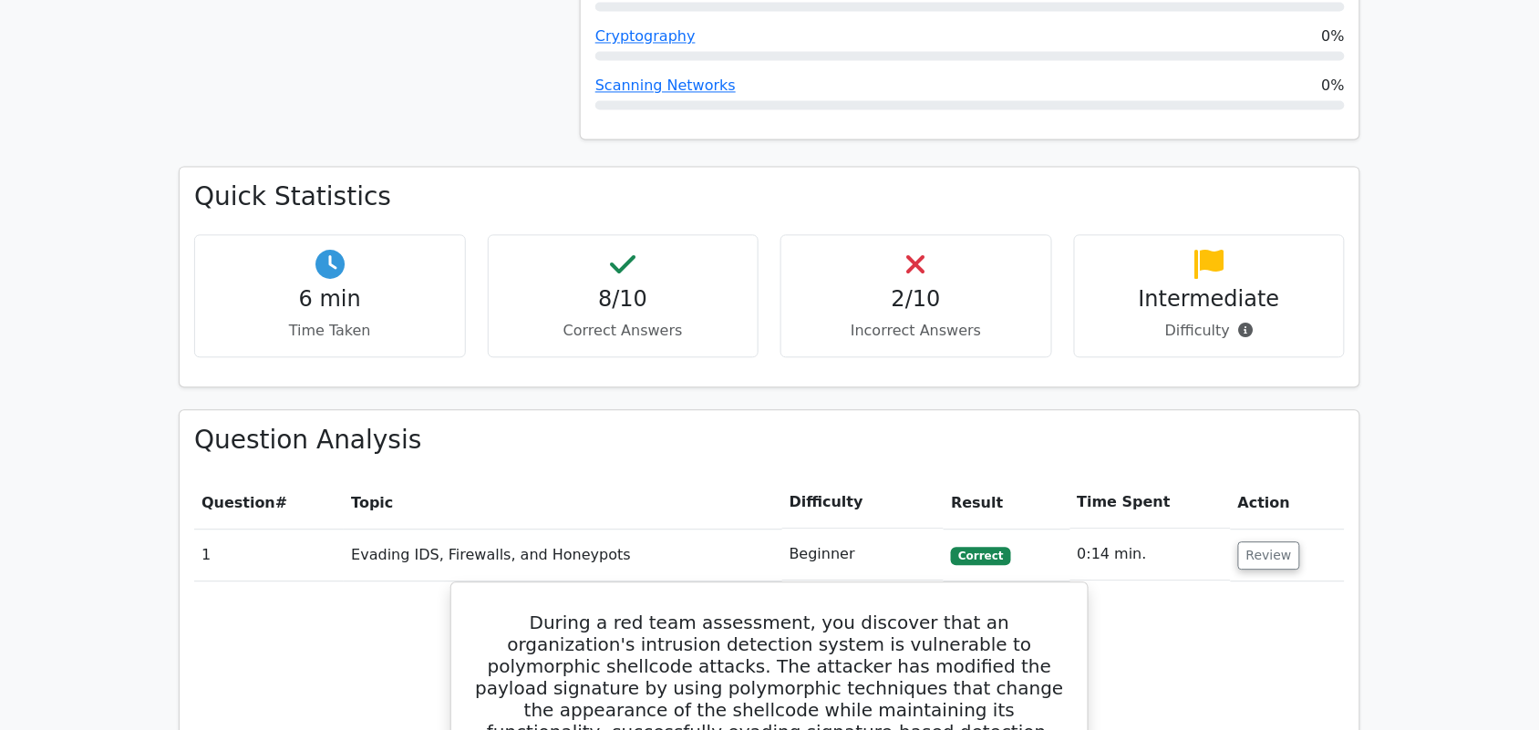
scroll to position [1046, 0]
